Goal: Navigation & Orientation: Find specific page/section

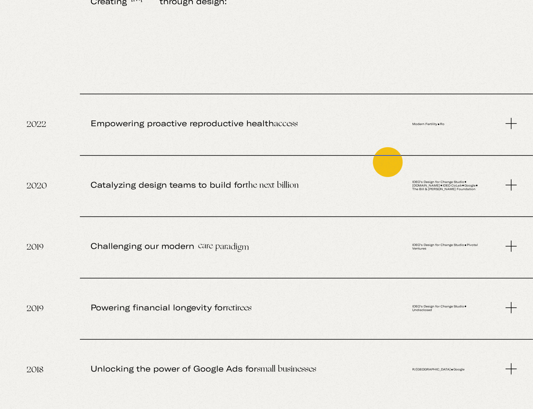
scroll to position [0, -123]
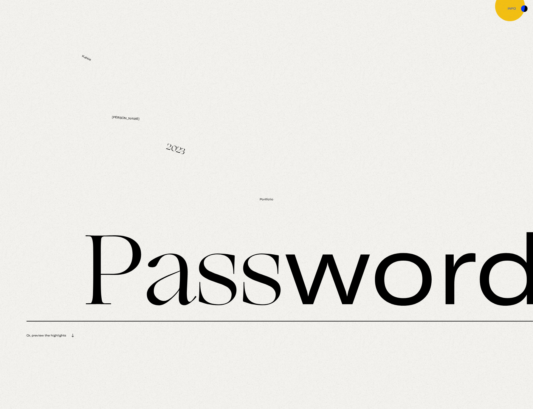
click at [510, 6] on link "info" at bounding box center [266, 8] width 533 height 16
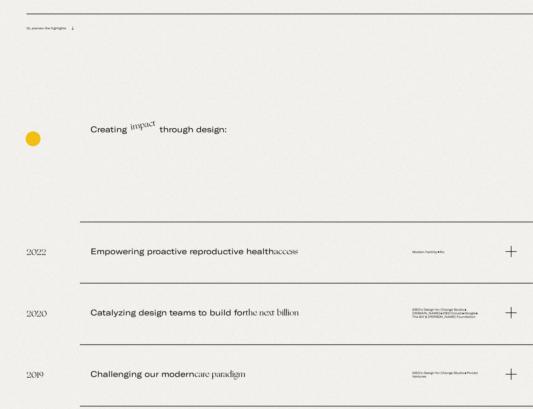
scroll to position [822, 0]
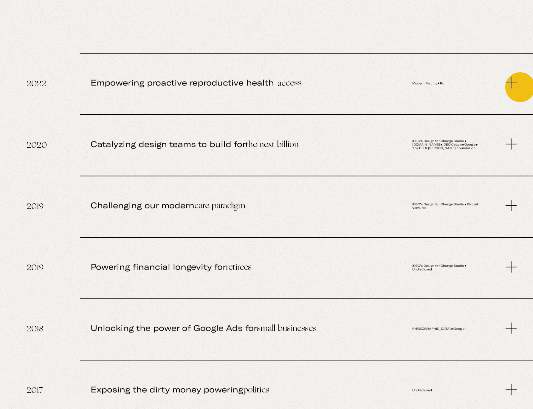
click at [520, 87] on div "Empowering proactive reproductive health access Modern Fertility Ro" at bounding box center [306, 83] width 453 height 60
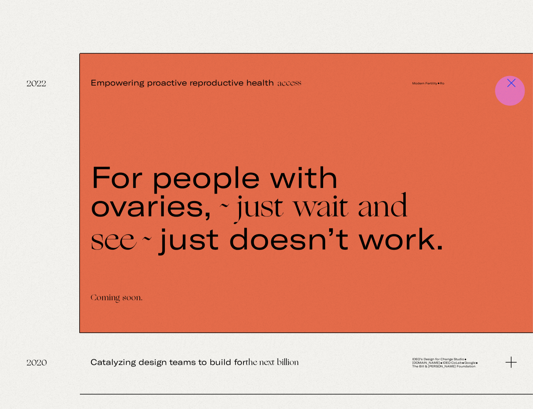
click at [510, 91] on div "Empowering proactive reproductive health access Modern Fertility Ro" at bounding box center [306, 83] width 453 height 60
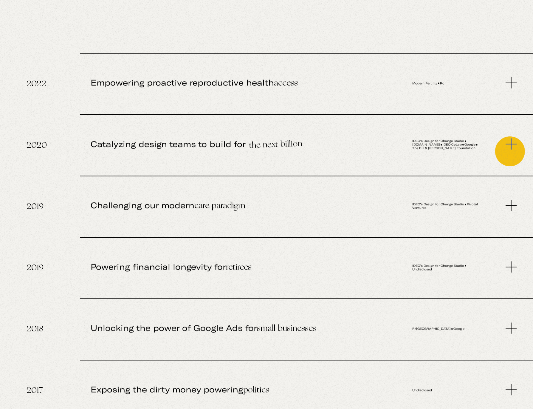
click at [510, 151] on div "Catalyzing design teams to build for the next billion IDEO’s Design for Change …" at bounding box center [306, 144] width 453 height 60
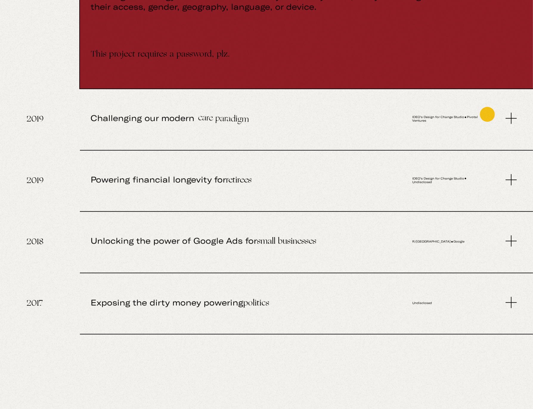
scroll to position [1369, 0]
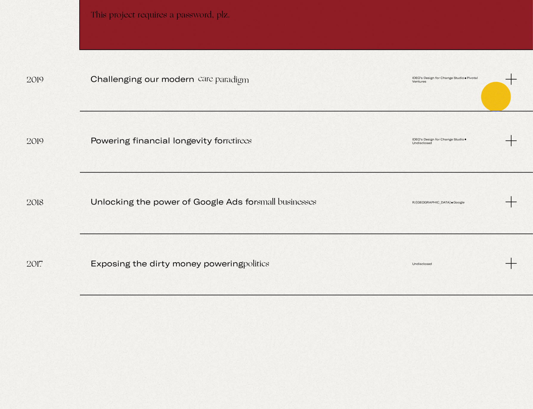
drag, startPoint x: 496, startPoint y: 96, endPoint x: 492, endPoint y: 98, distance: 4.7
click at [496, 96] on div "Challenging our modern care paradigm IDEO’s Design for Change Studio Pivotal Ve…" at bounding box center [306, 79] width 453 height 60
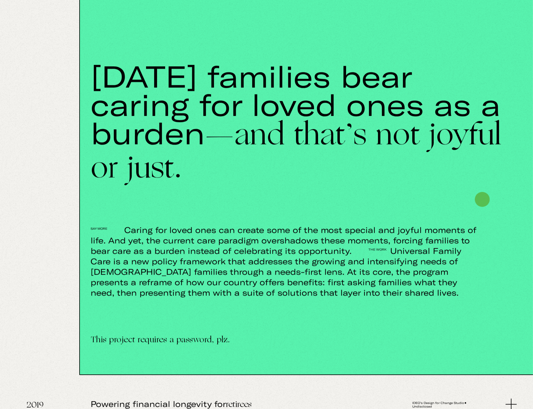
scroll to position [1580, 0]
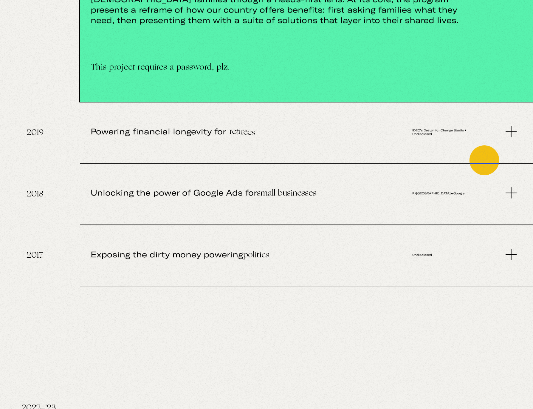
click at [481, 159] on div "Powering financial longevity for retirees IDEO’s Design for Change Studio Undis…" at bounding box center [306, 132] width 453 height 60
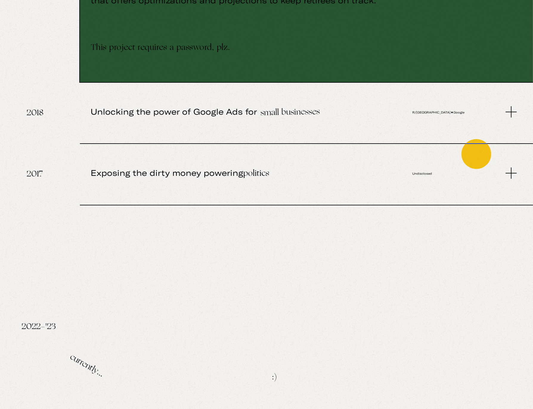
drag, startPoint x: 475, startPoint y: 157, endPoint x: 476, endPoint y: 159, distance: 3.1
click at [475, 142] on div "Unlocking the power of Google Ads for small businesses R/[GEOGRAPHIC_DATA] Goog…" at bounding box center [306, 112] width 453 height 60
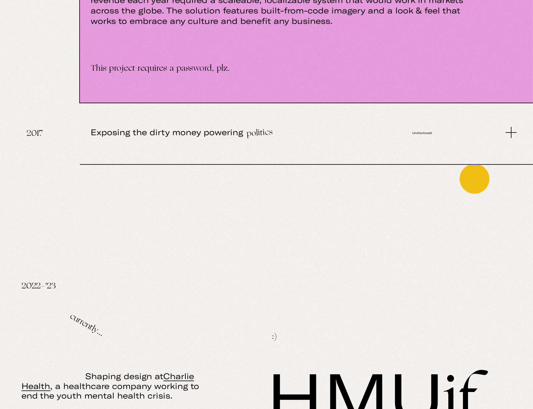
click at [473, 162] on div "Exposing the dirty money powering politics Undisclosed" at bounding box center [306, 133] width 453 height 60
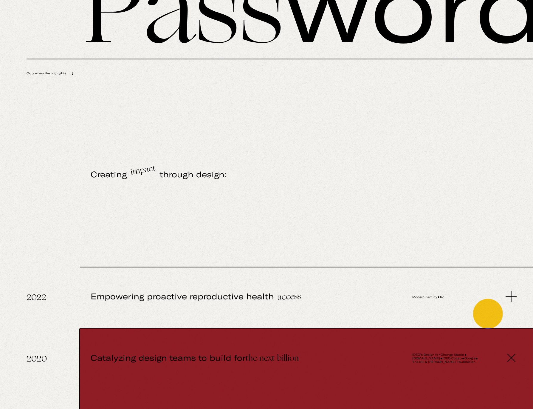
click at [488, 313] on div "Empowering proactive reproductive health access Modern Fertility Ro" at bounding box center [306, 297] width 453 height 60
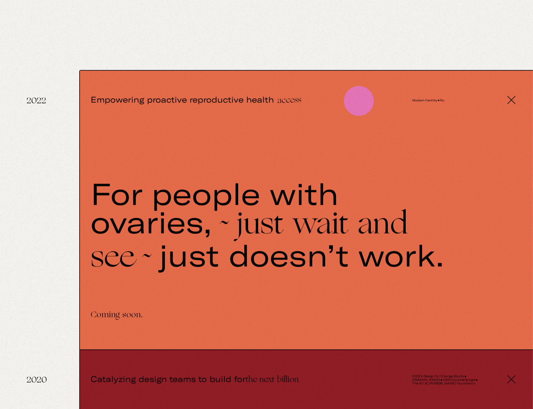
click at [359, 100] on span "Empowering proactive reproductive health access" at bounding box center [238, 100] width 295 height 59
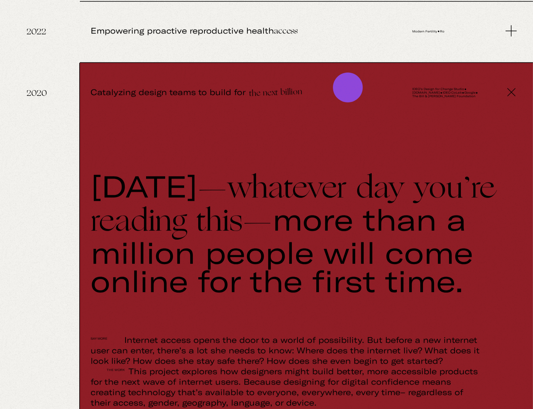
click at [344, 81] on span "Catalyzing design teams to build for the next billion" at bounding box center [238, 92] width 295 height 59
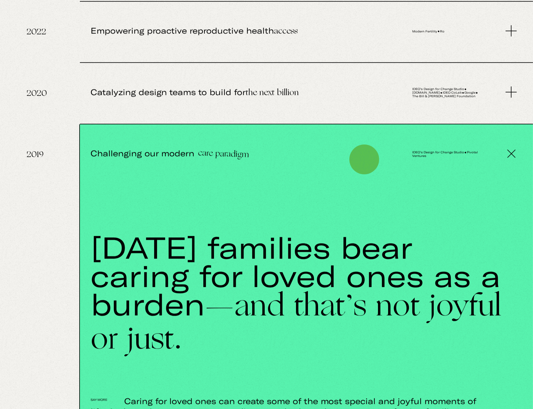
click at [365, 160] on span "Challenging our modern care paradigm" at bounding box center [238, 153] width 295 height 59
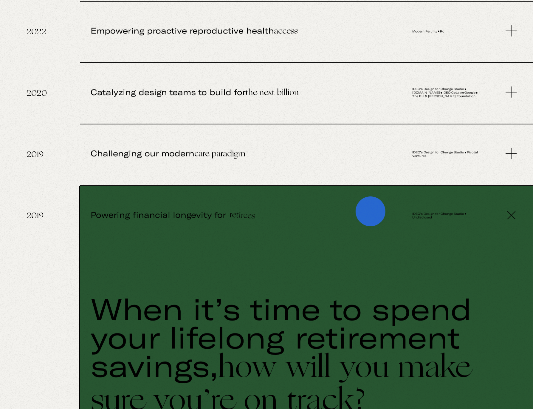
drag, startPoint x: 370, startPoint y: 210, endPoint x: 375, endPoint y: 218, distance: 9.1
click at [371, 211] on span "Powering financial longevity for retirees" at bounding box center [238, 215] width 295 height 59
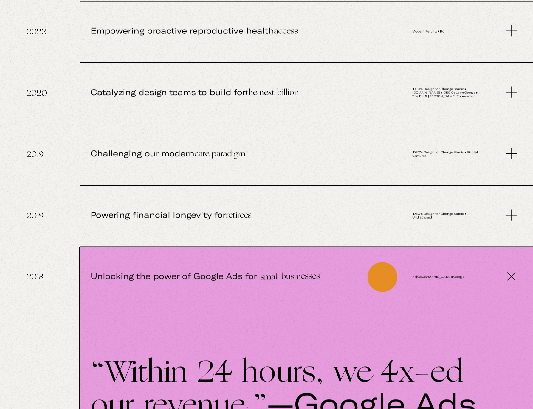
click at [381, 277] on span "Unlocking the power of Google Ads for small businesses" at bounding box center [238, 276] width 295 height 59
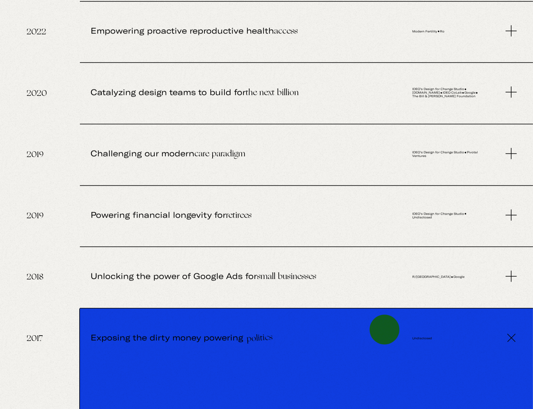
click at [385, 329] on div "Exposing the dirty money powering politics Undisclosed" at bounding box center [306, 338] width 453 height 60
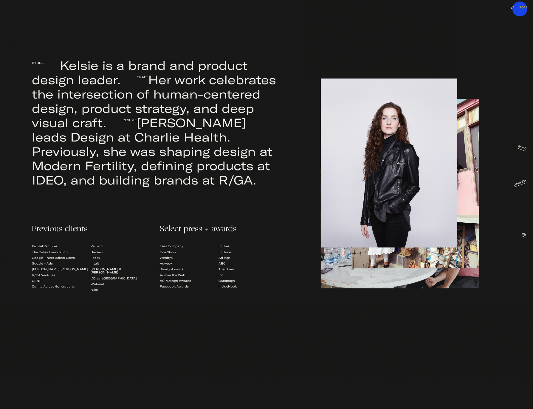
click at [520, 10] on div "Email LinkedIn IRL" at bounding box center [509, 123] width 48 height 229
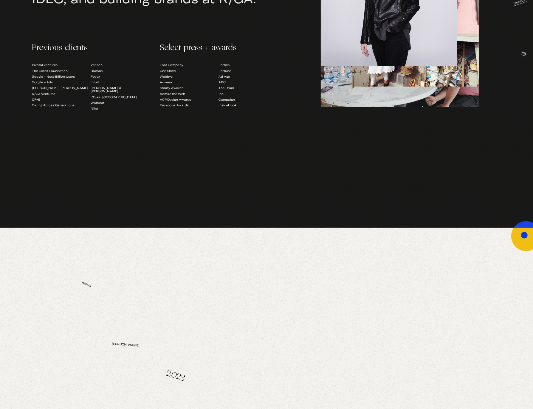
drag, startPoint x: 526, startPoint y: 236, endPoint x: 520, endPoint y: 229, distance: 9.1
click at [526, 236] on img at bounding box center [524, 235] width 7 height 7
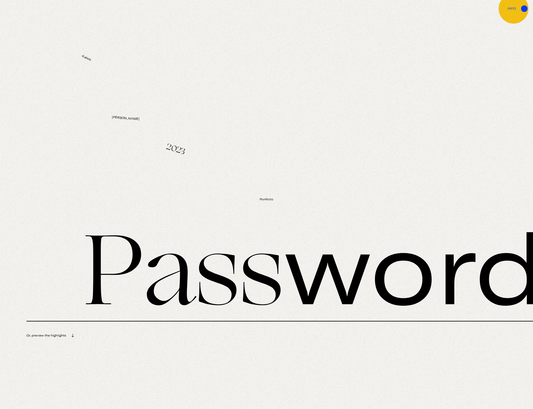
click at [512, 8] on span "info" at bounding box center [512, 8] width 8 height 3
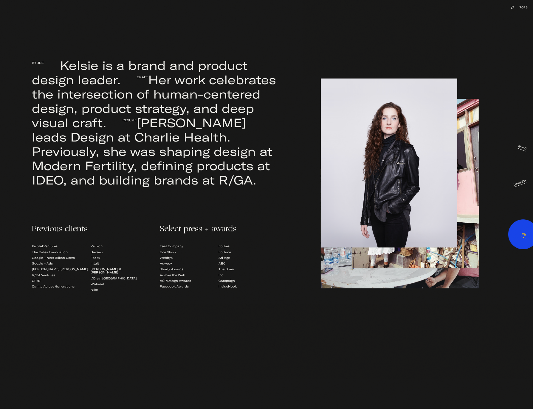
click at [523, 234] on link "IRL" at bounding box center [524, 235] width 6 height 6
click at [517, 185] on link "LinkedIn" at bounding box center [520, 183] width 14 height 9
